Goal: Transaction & Acquisition: Purchase product/service

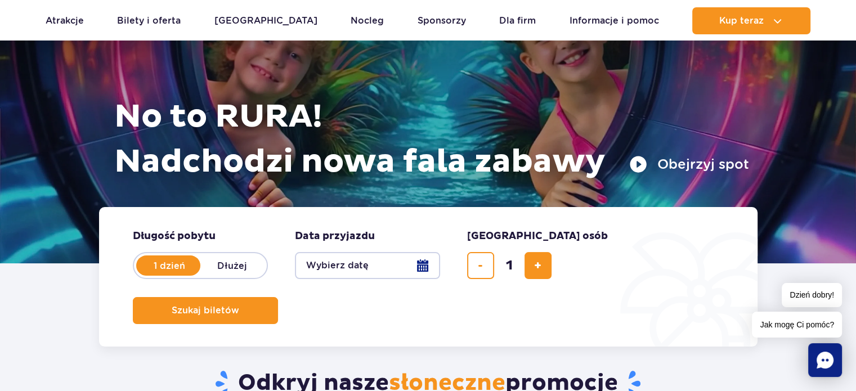
scroll to position [157, 0]
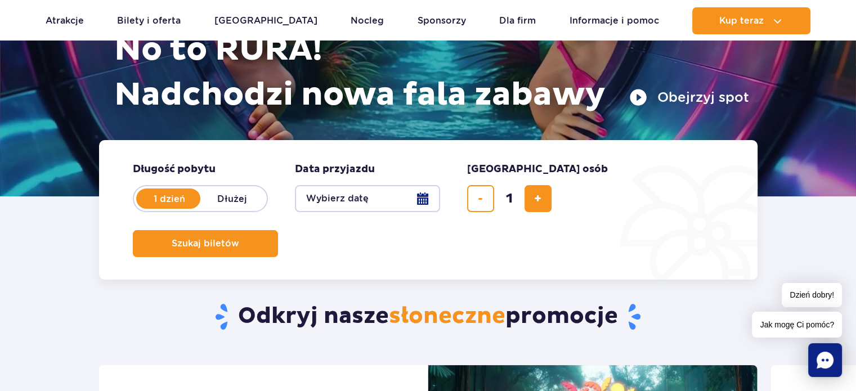
click at [348, 194] on button "Wybierz datę" at bounding box center [367, 198] width 145 height 27
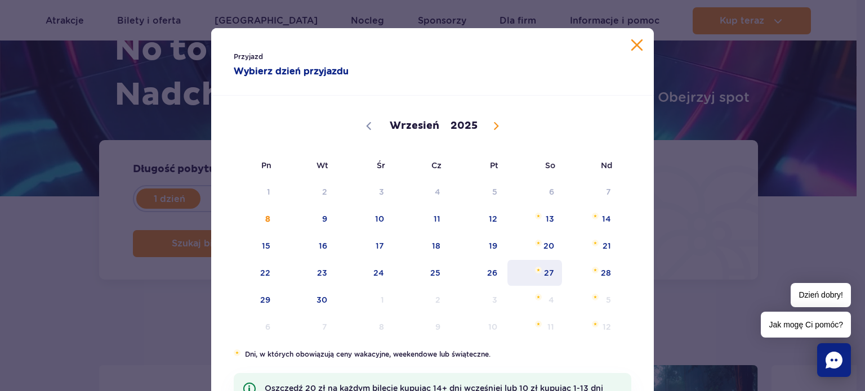
click at [535, 273] on span "Wrzesień 27, 2025" at bounding box center [538, 270] width 7 height 7
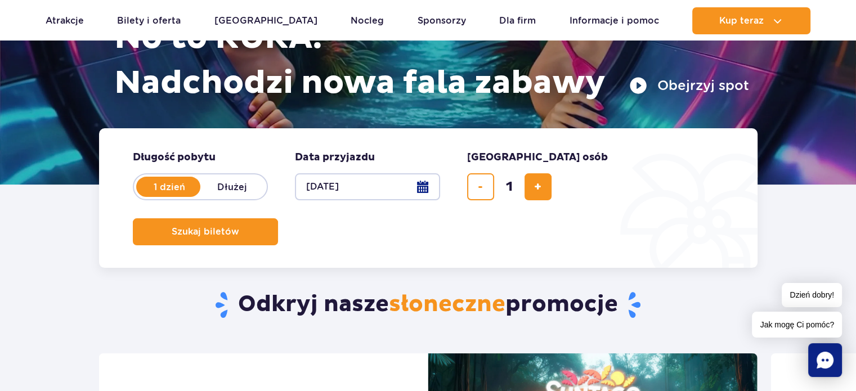
scroll to position [160, 0]
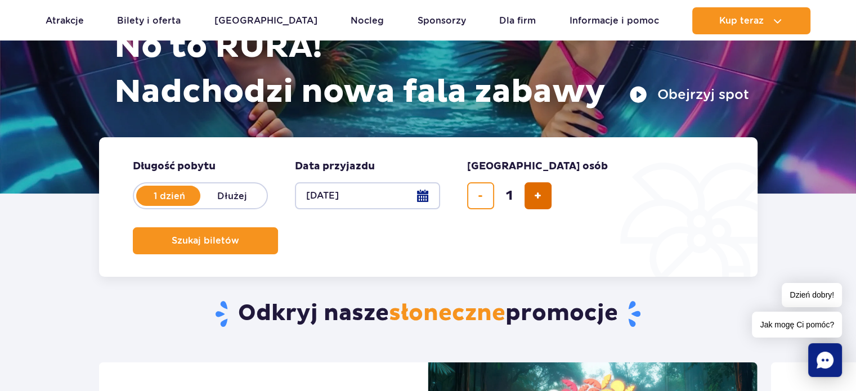
click at [546, 190] on button "dodaj bilet" at bounding box center [538, 195] width 27 height 27
type input "2"
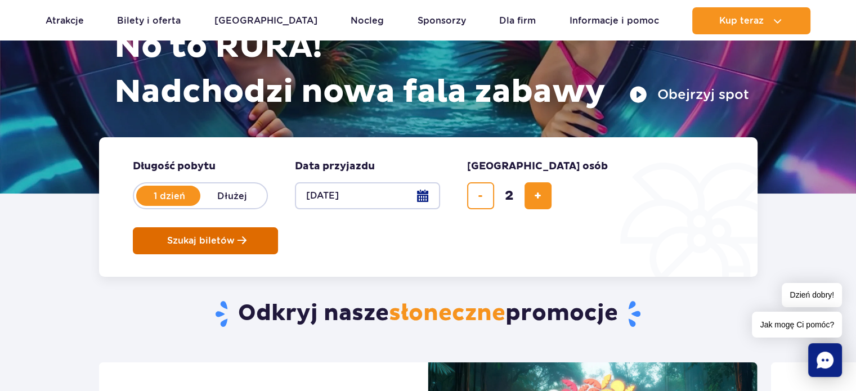
click at [235, 236] on span "Szukaj biletów" at bounding box center [201, 241] width 68 height 10
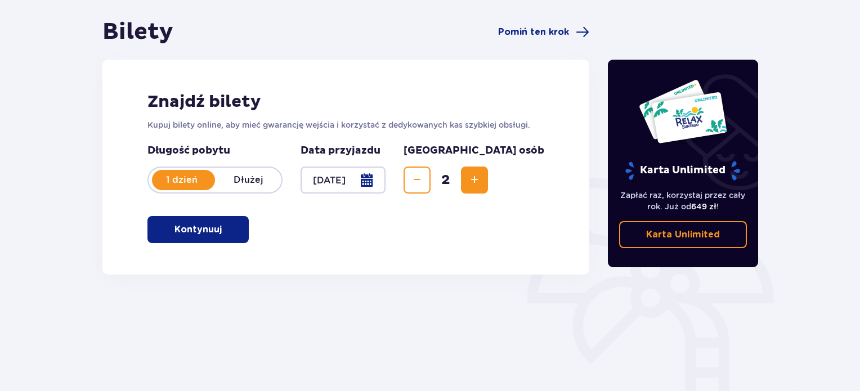
scroll to position [117, 0]
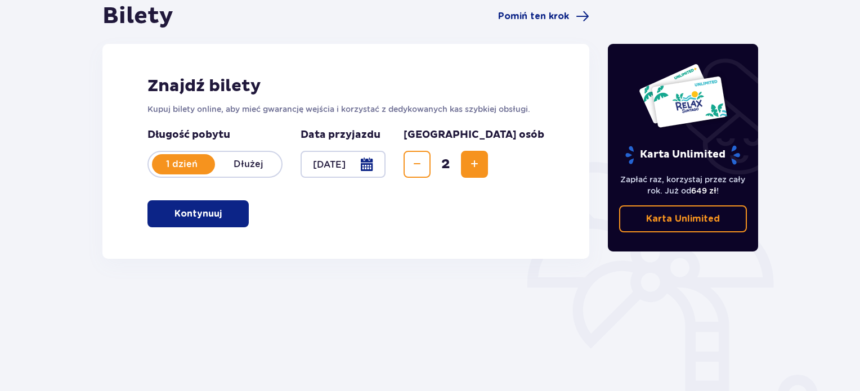
click at [214, 225] on button "Kontynuuj" at bounding box center [198, 213] width 101 height 27
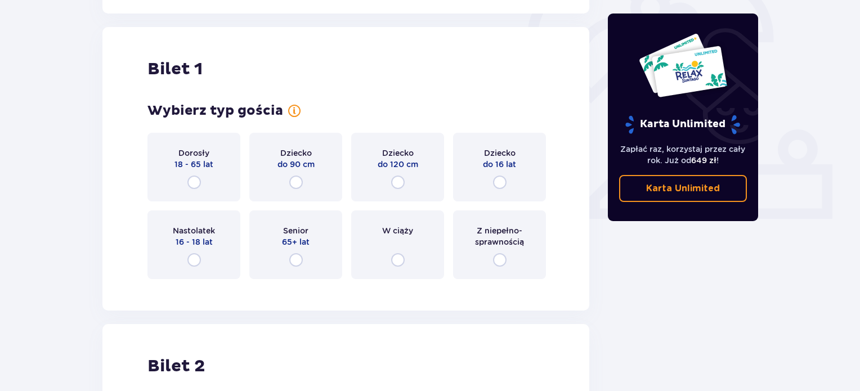
scroll to position [376, 0]
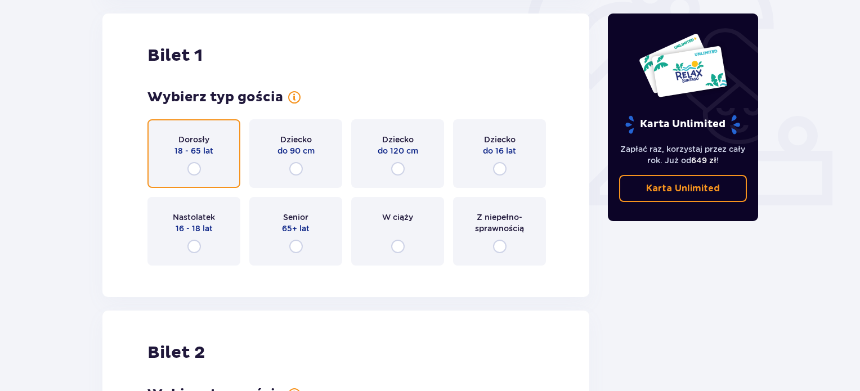
click at [191, 167] on input "radio" at bounding box center [194, 169] width 14 height 14
radio input "true"
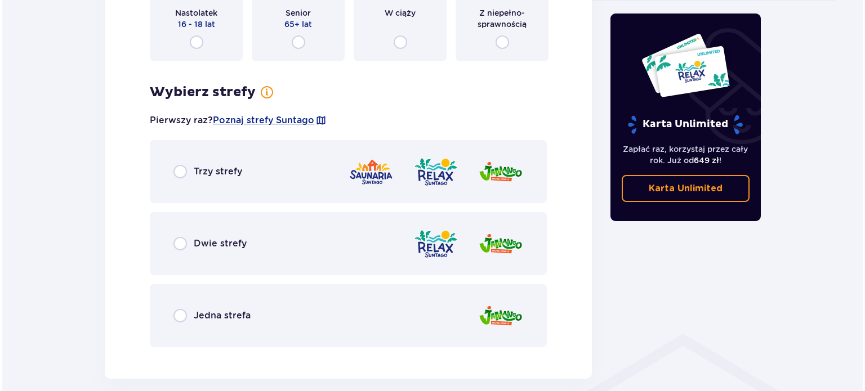
scroll to position [585, 0]
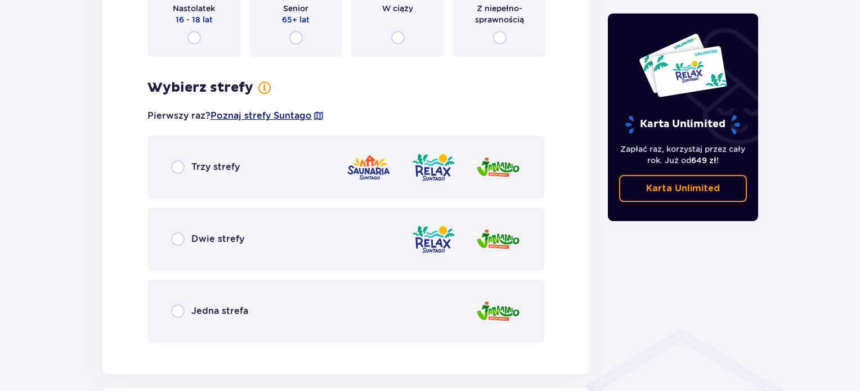
click at [288, 115] on span "Poznaj strefy Suntago" at bounding box center [261, 116] width 101 height 12
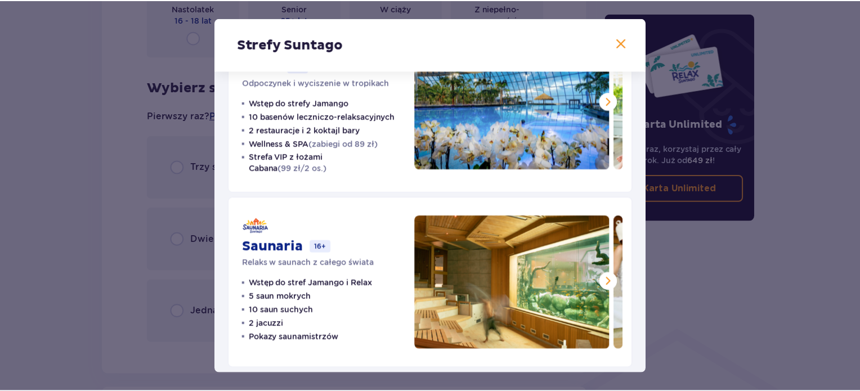
scroll to position [255, 0]
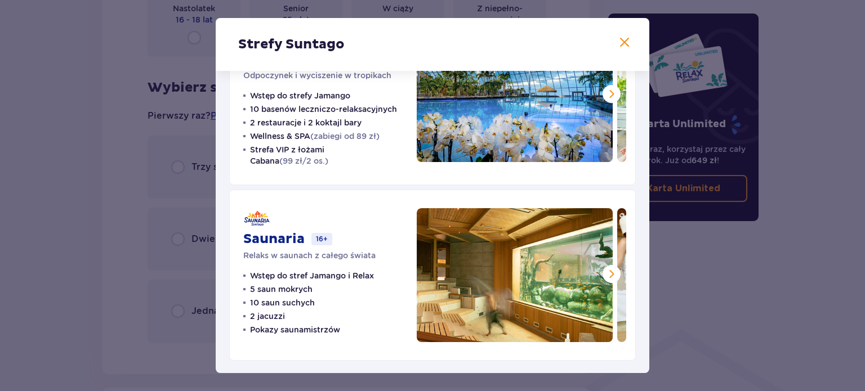
click at [619, 42] on span at bounding box center [625, 43] width 14 height 14
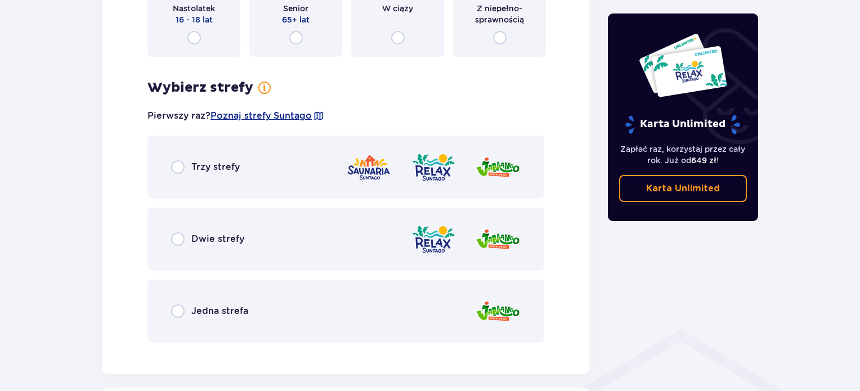
click at [187, 168] on div "Trzy strefy" at bounding box center [205, 167] width 69 height 14
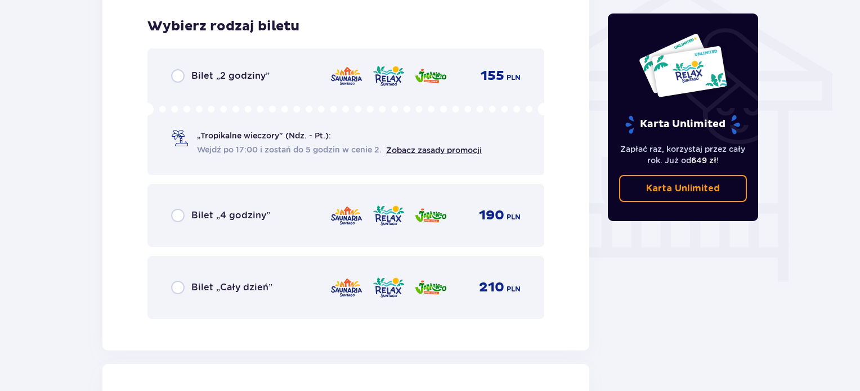
scroll to position [937, 0]
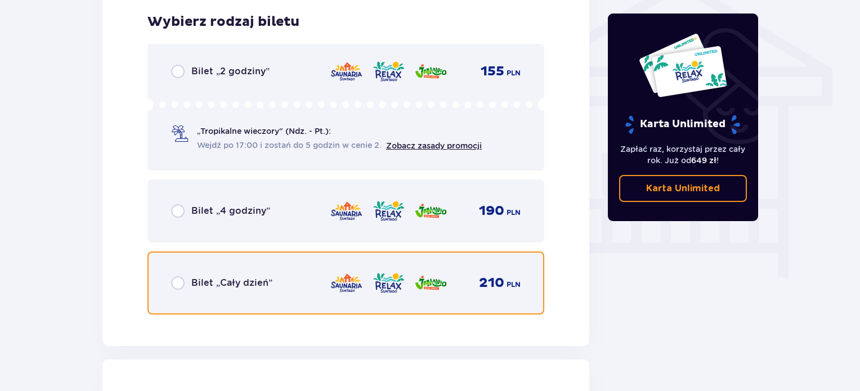
click at [171, 285] on input "radio" at bounding box center [178, 283] width 14 height 14
radio input "true"
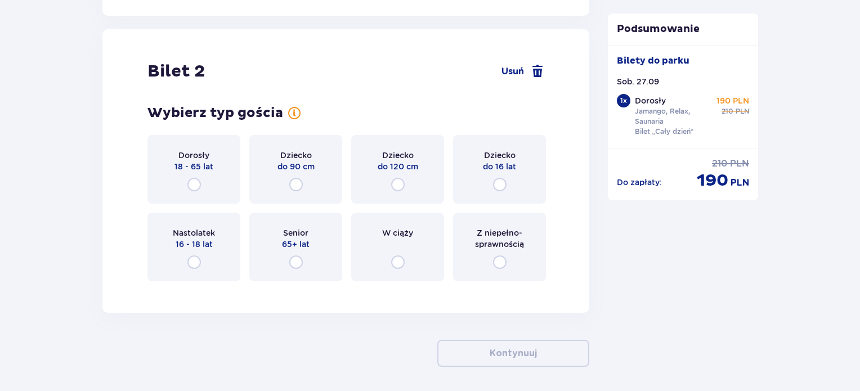
scroll to position [1283, 0]
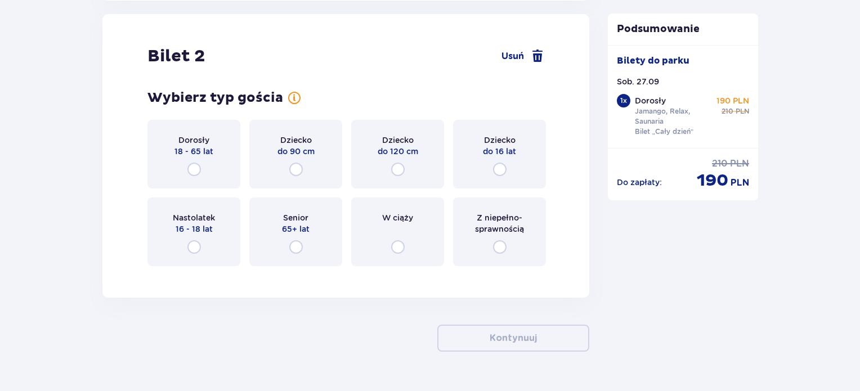
click at [189, 183] on div "Dorosły 18 - 65 lat" at bounding box center [194, 154] width 93 height 69
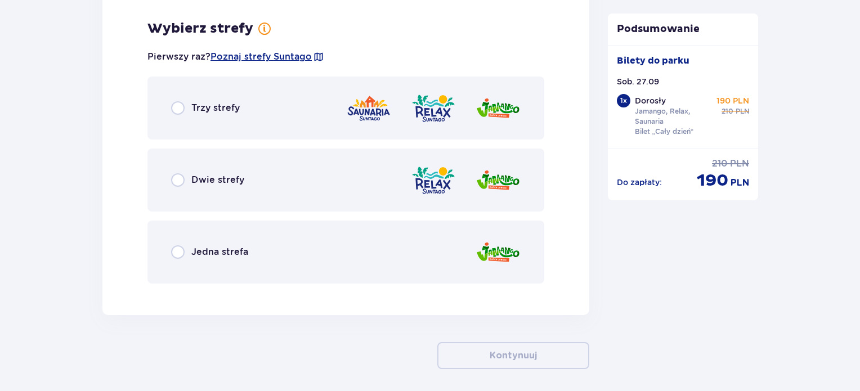
scroll to position [1557, 0]
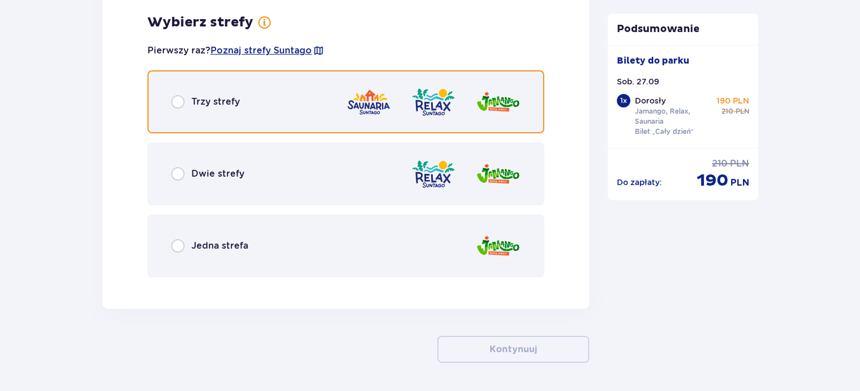
click at [182, 95] on input "radio" at bounding box center [178, 102] width 14 height 14
radio input "true"
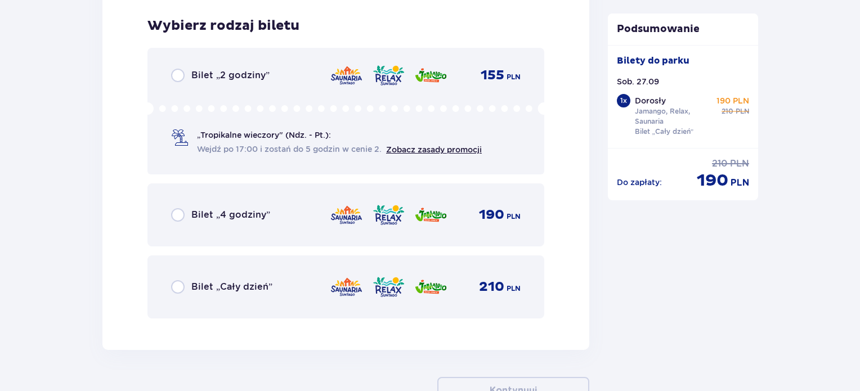
scroll to position [1843, 0]
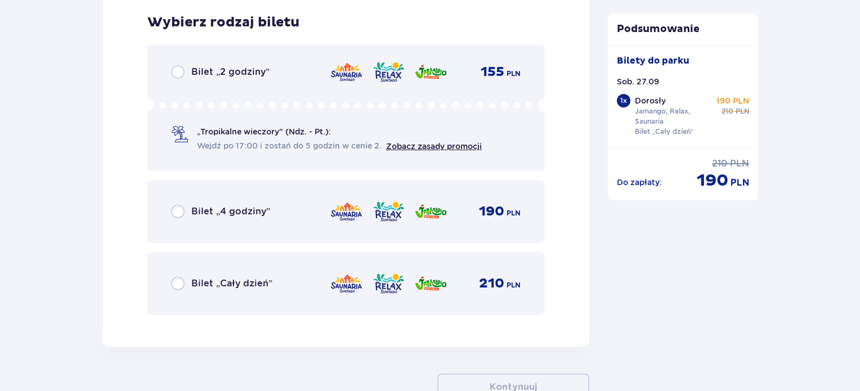
click at [205, 270] on div "Bilet „Cały dzień” 210 PLN" at bounding box center [346, 283] width 397 height 63
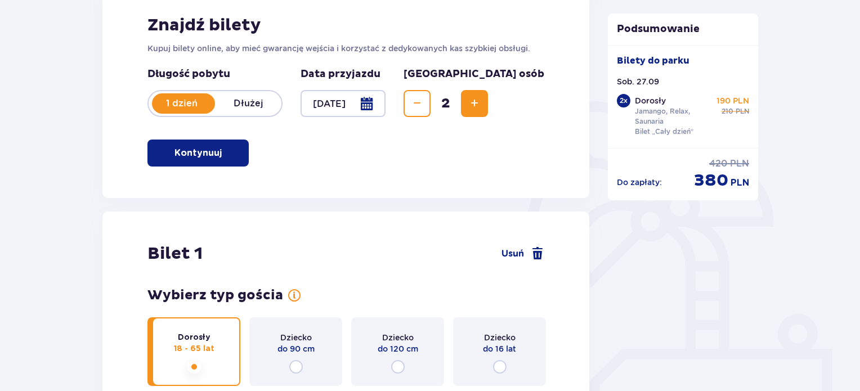
scroll to position [0, 0]
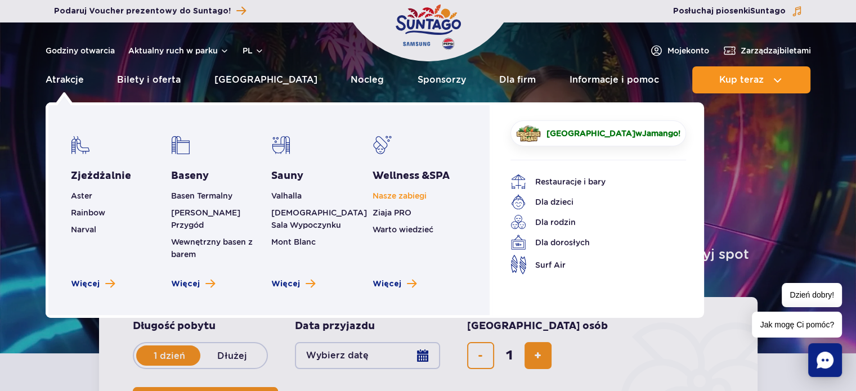
click at [385, 195] on link "Nasze zabiegi" at bounding box center [400, 195] width 54 height 9
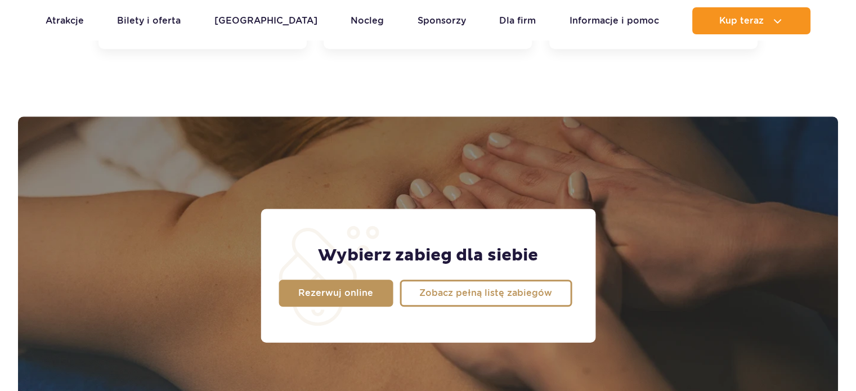
scroll to position [887, 0]
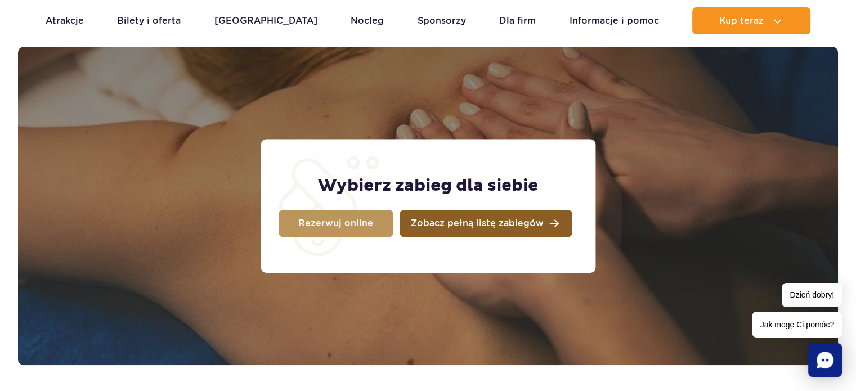
click at [459, 230] on link "Zobacz pełną listę zabiegów" at bounding box center [486, 223] width 172 height 27
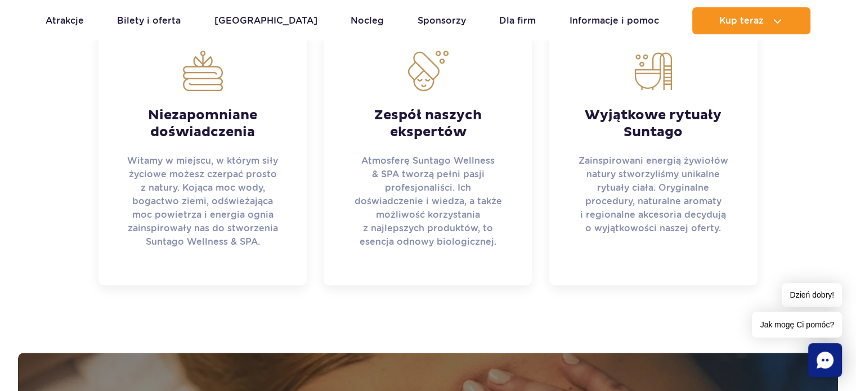
scroll to position [436, 0]
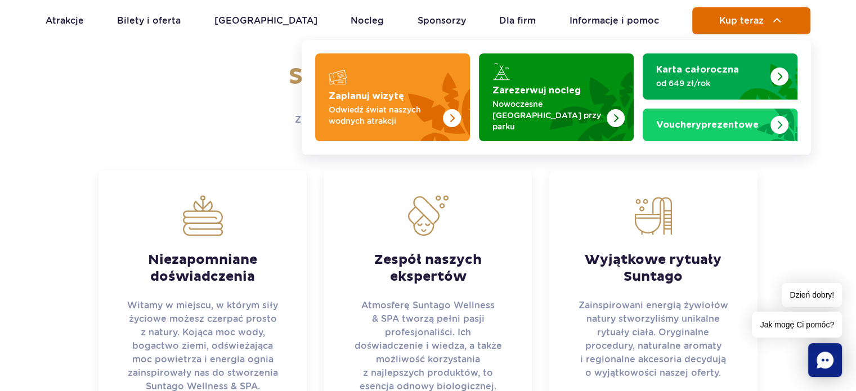
click at [721, 16] on span "Kup teraz" at bounding box center [742, 21] width 44 height 10
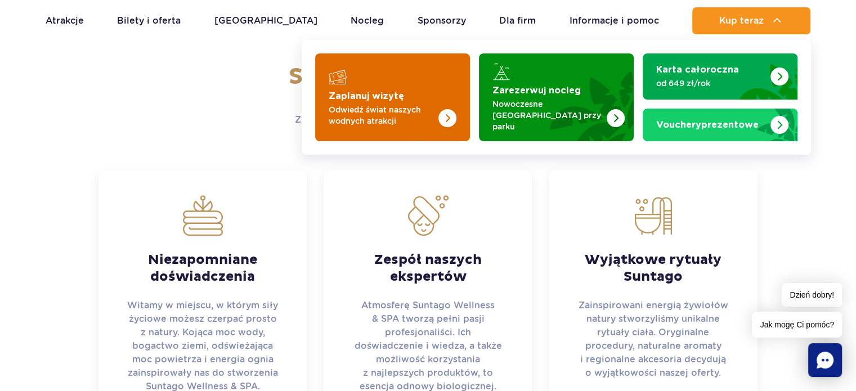
click at [411, 128] on img "Zaplanuj wizytę" at bounding box center [426, 97] width 90 height 88
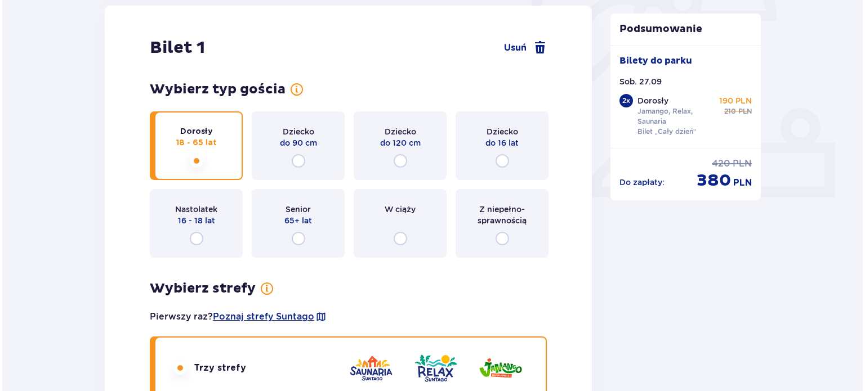
scroll to position [383, 0]
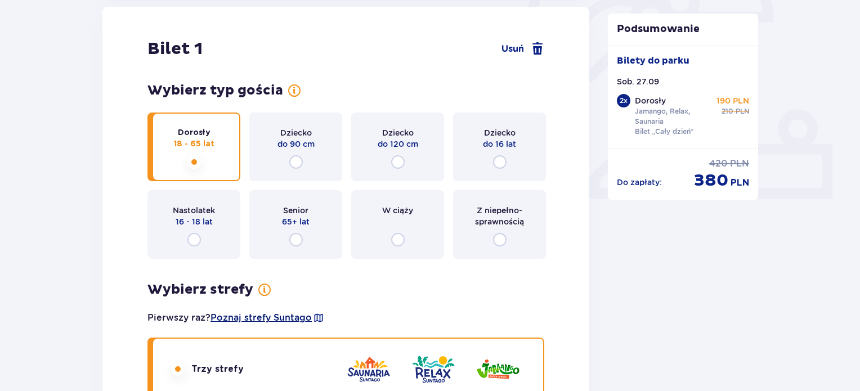
click at [253, 315] on span "Poznaj strefy Suntago" at bounding box center [261, 318] width 101 height 12
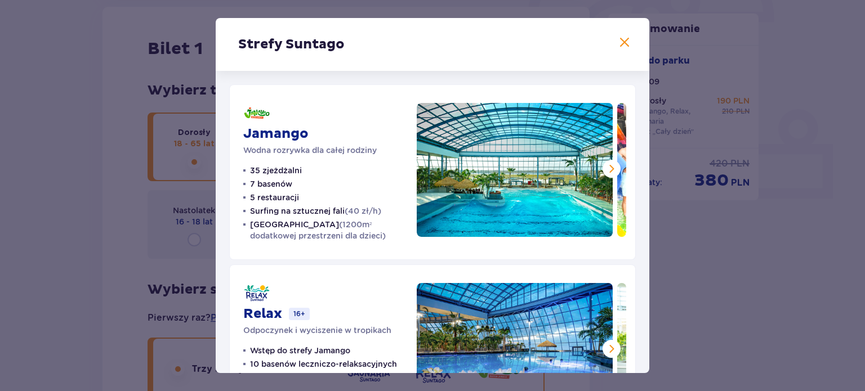
click at [605, 164] on span at bounding box center [612, 169] width 14 height 14
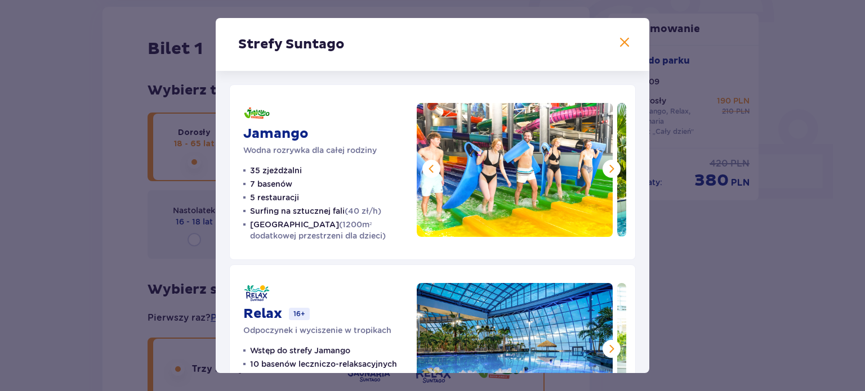
click at [605, 164] on span at bounding box center [612, 169] width 14 height 14
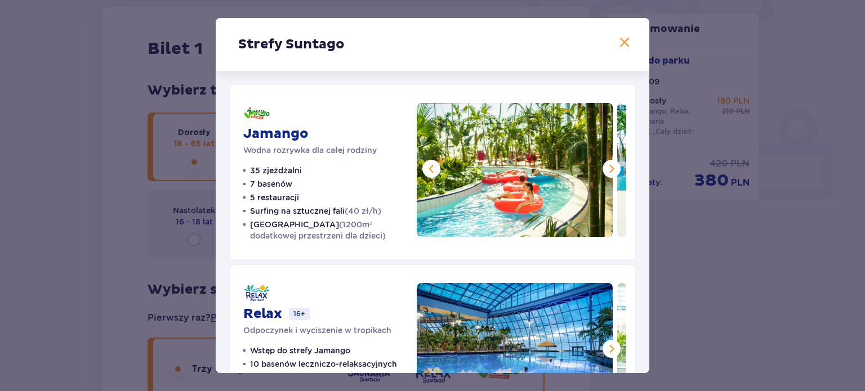
click at [605, 164] on span at bounding box center [612, 169] width 14 height 14
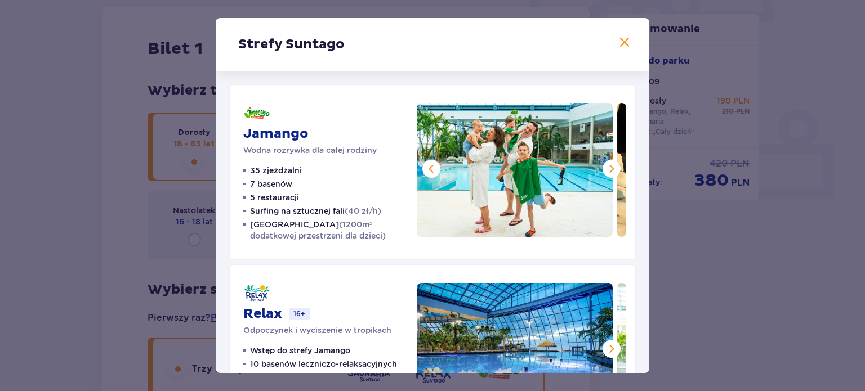
click at [605, 164] on span at bounding box center [612, 169] width 14 height 14
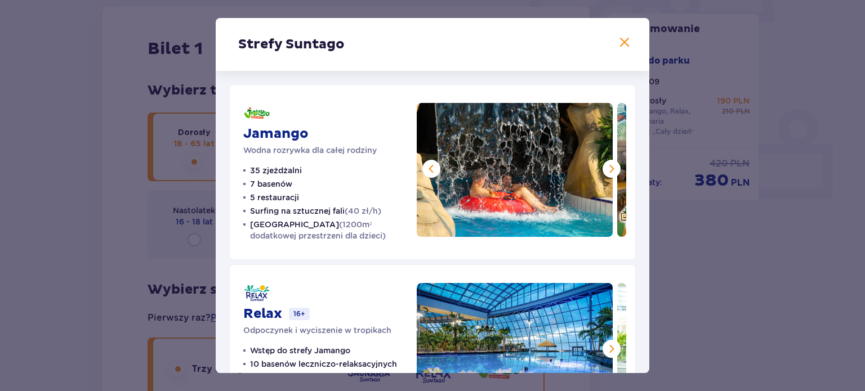
click at [605, 164] on span at bounding box center [612, 169] width 14 height 14
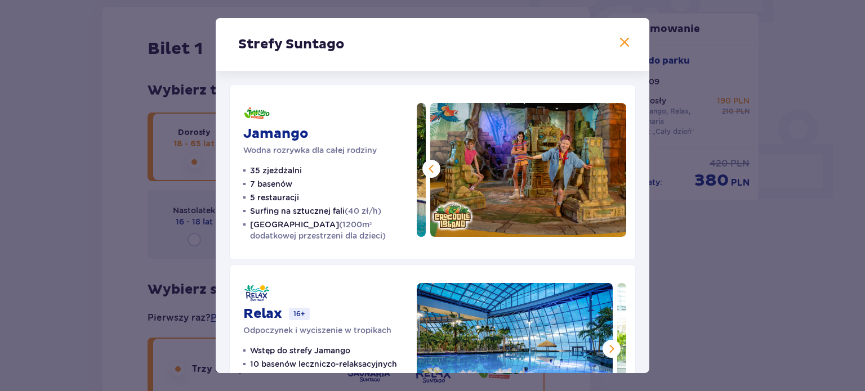
click at [604, 164] on img at bounding box center [528, 170] width 196 height 134
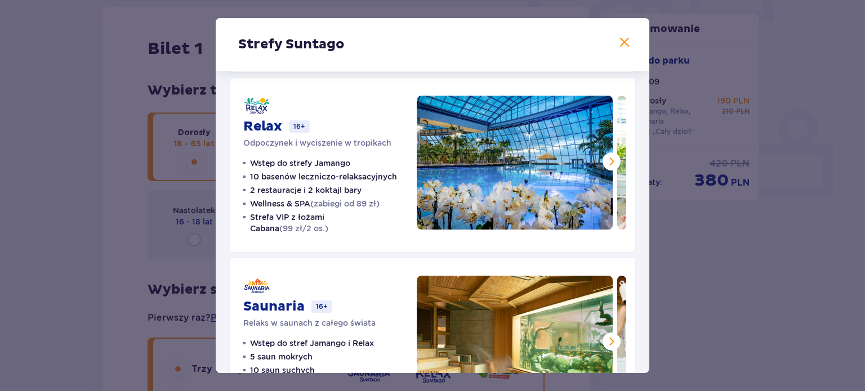
scroll to position [187, 0]
click at [607, 157] on span at bounding box center [612, 162] width 14 height 14
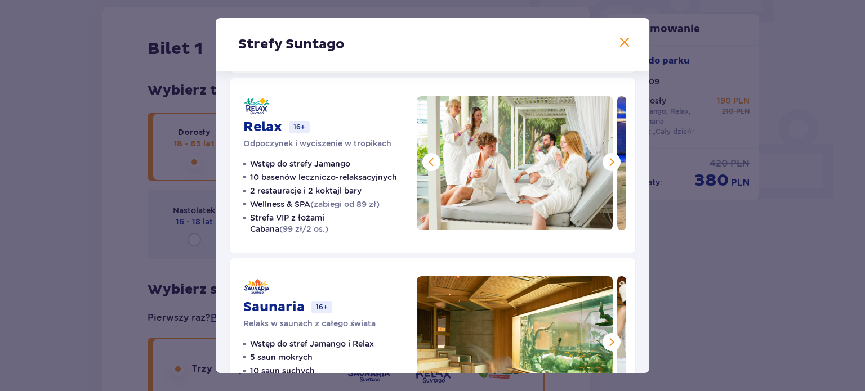
click at [607, 157] on span at bounding box center [612, 162] width 14 height 14
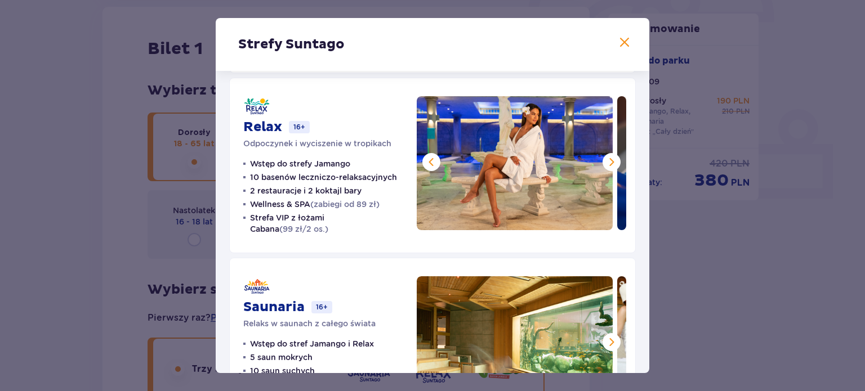
click at [607, 157] on span at bounding box center [612, 162] width 14 height 14
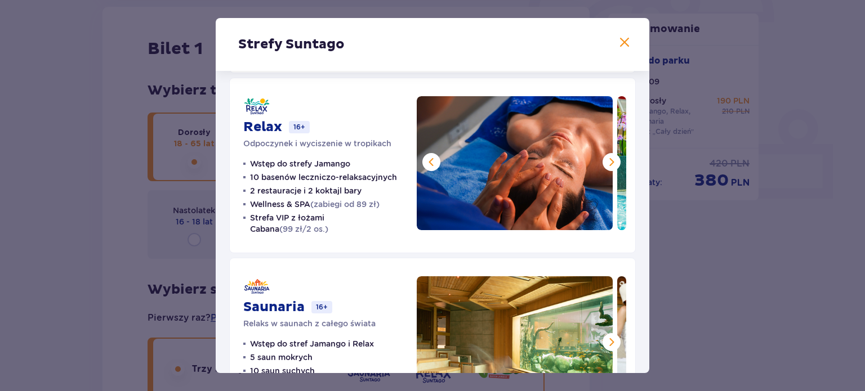
click at [607, 157] on span at bounding box center [612, 162] width 14 height 14
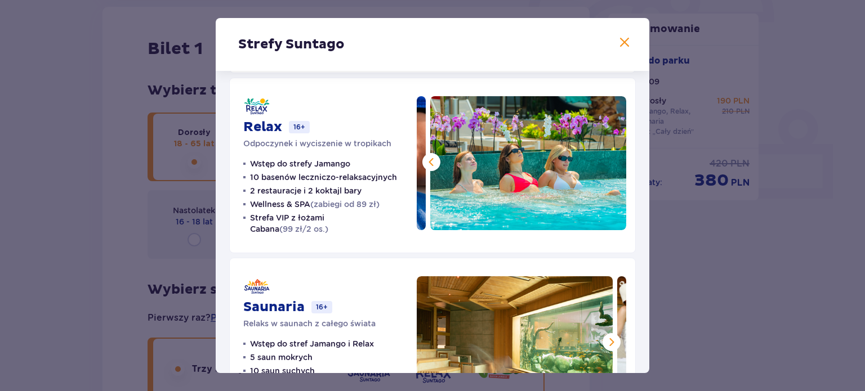
click at [607, 157] on img at bounding box center [528, 163] width 196 height 134
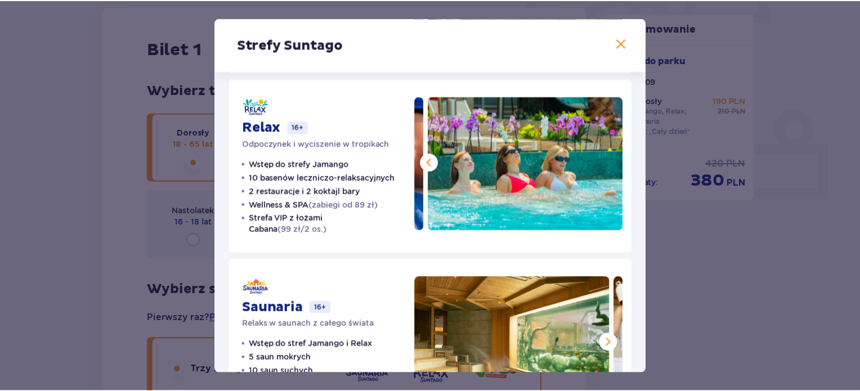
scroll to position [255, 0]
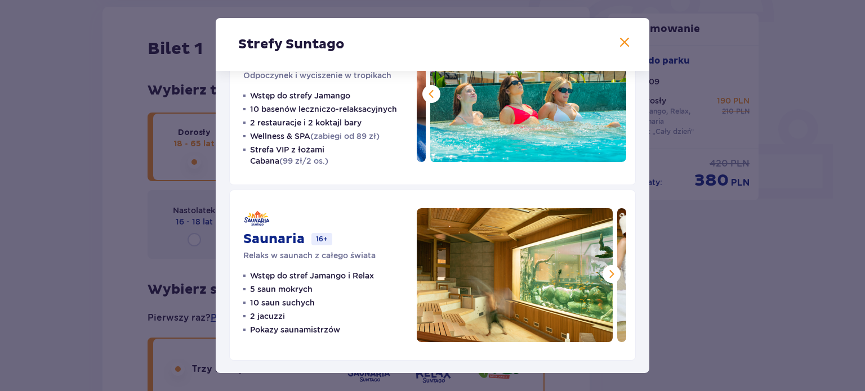
click at [608, 279] on span at bounding box center [612, 274] width 14 height 14
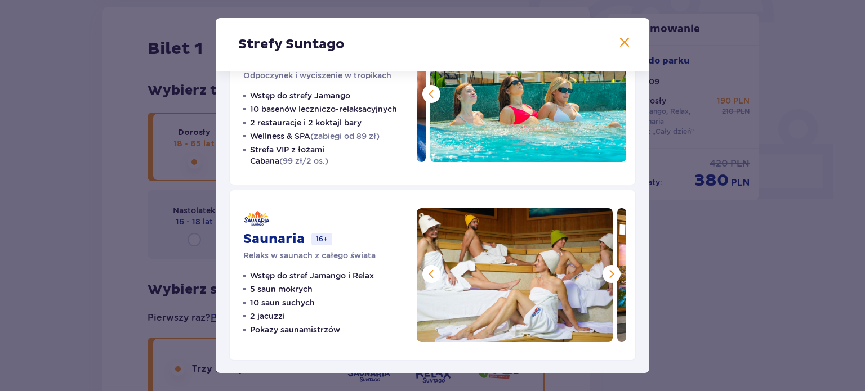
click at [608, 279] on span at bounding box center [612, 274] width 14 height 14
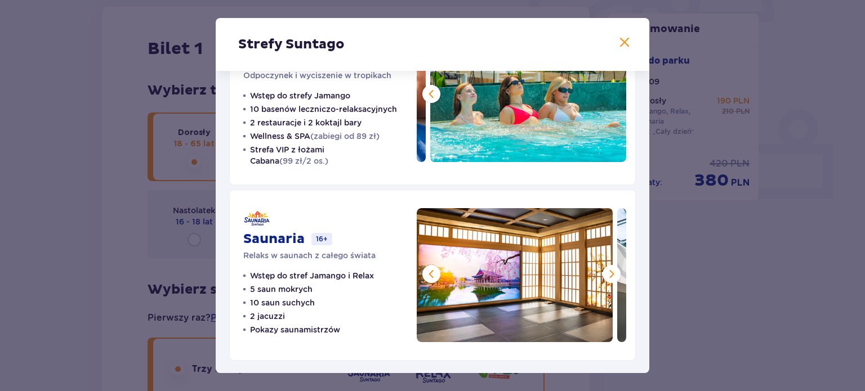
click at [608, 279] on span at bounding box center [612, 274] width 14 height 14
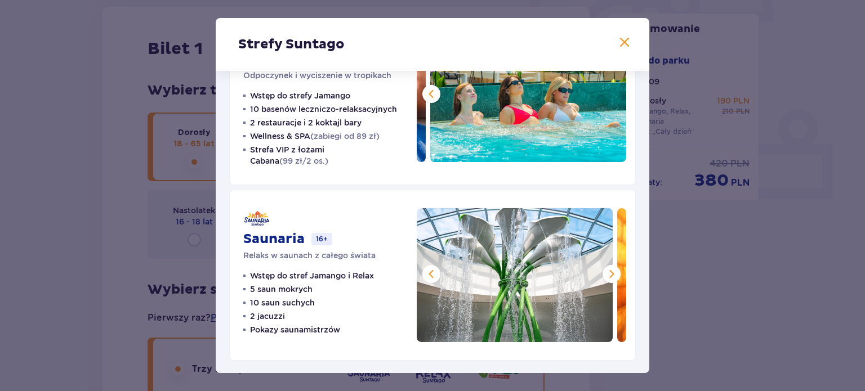
click at [608, 279] on span at bounding box center [612, 274] width 14 height 14
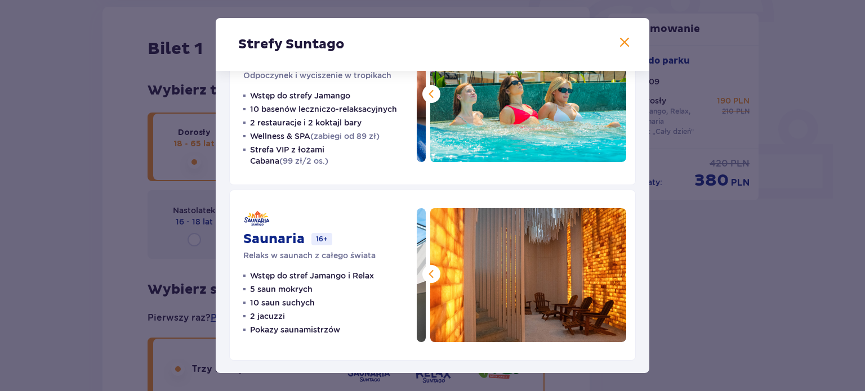
click at [618, 46] on span at bounding box center [625, 43] width 14 height 14
